Goal: Download file/media

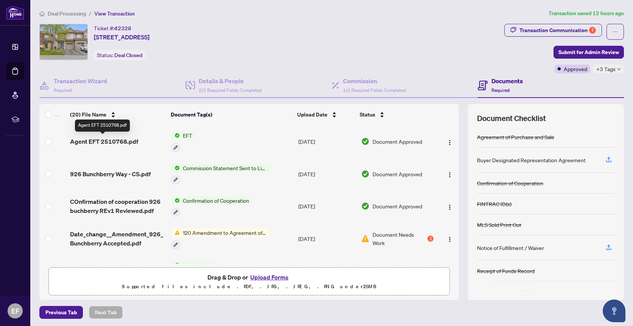
click at [119, 140] on span "Agent EFT 2510768.pdf" at bounding box center [104, 141] width 68 height 9
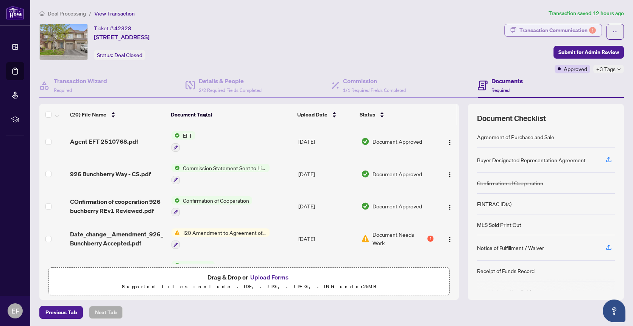
click at [577, 29] on div "Transaction Communication 1" at bounding box center [557, 30] width 76 height 12
